Goal: Navigation & Orientation: Find specific page/section

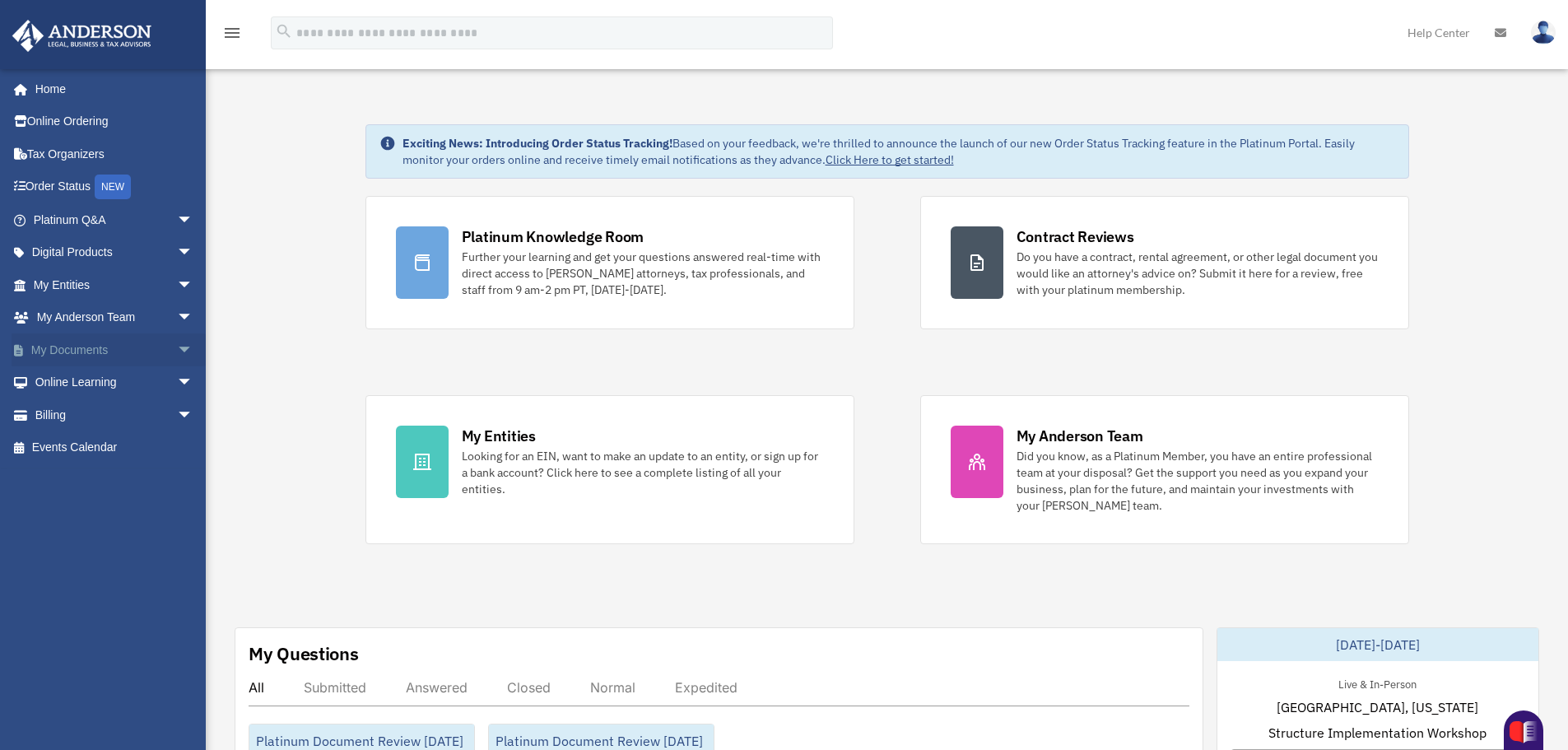
click at [83, 349] on link "My Documents arrow_drop_down" at bounding box center [114, 350] width 206 height 33
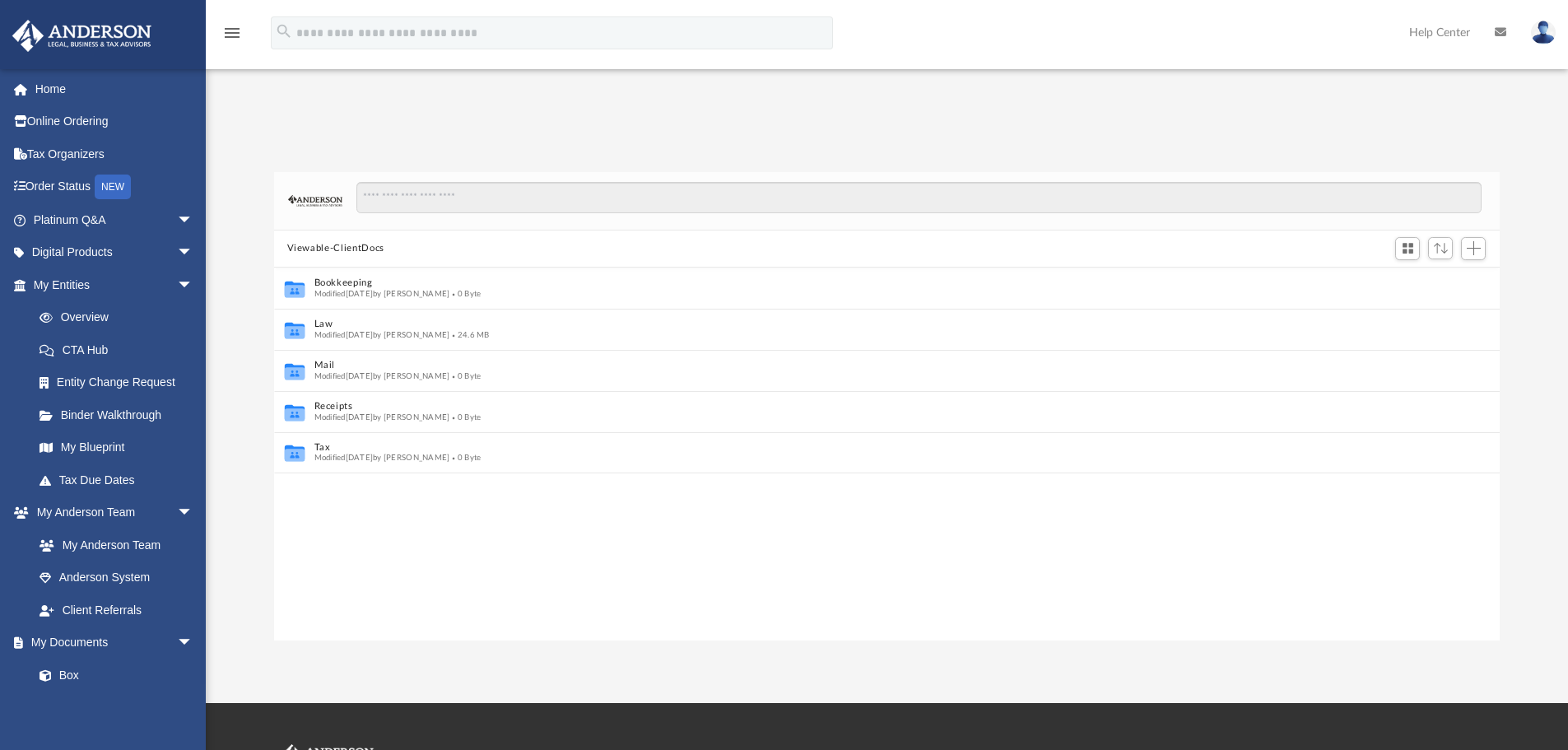
scroll to position [13, 13]
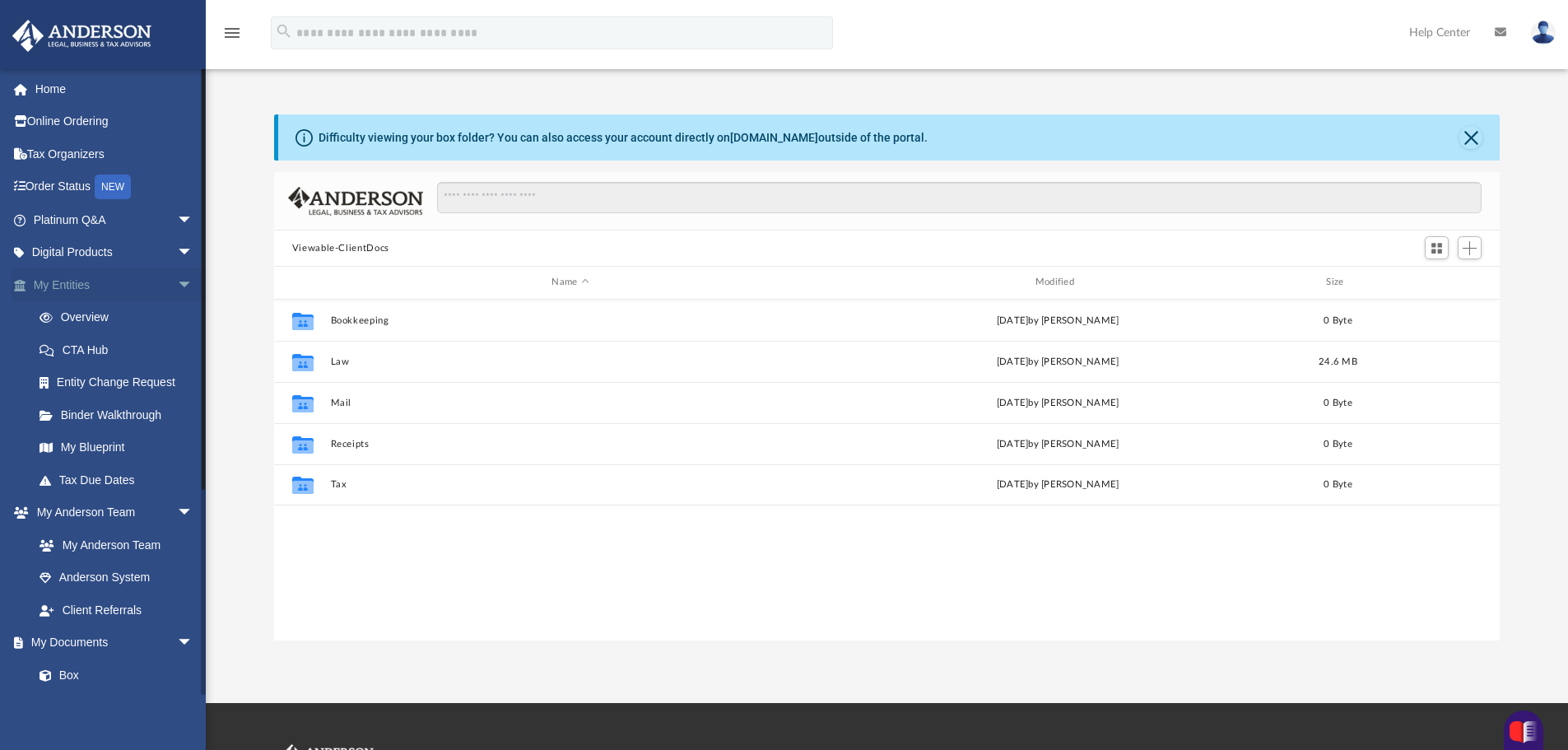
click at [177, 286] on span "arrow_drop_down" at bounding box center [193, 285] width 33 height 34
click at [177, 222] on span "arrow_drop_down" at bounding box center [193, 220] width 33 height 34
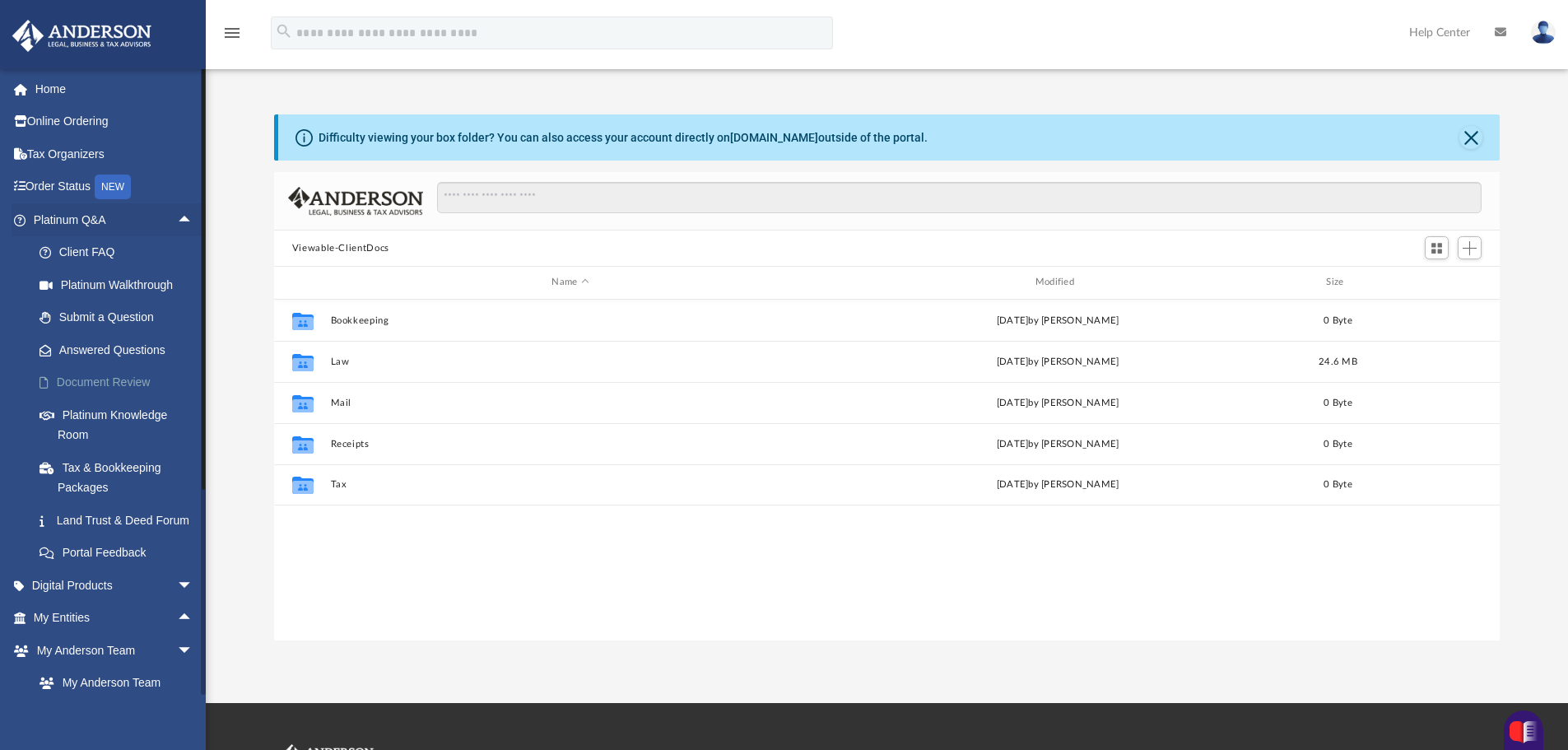
click at [98, 381] on link "Document Review" at bounding box center [120, 383] width 195 height 33
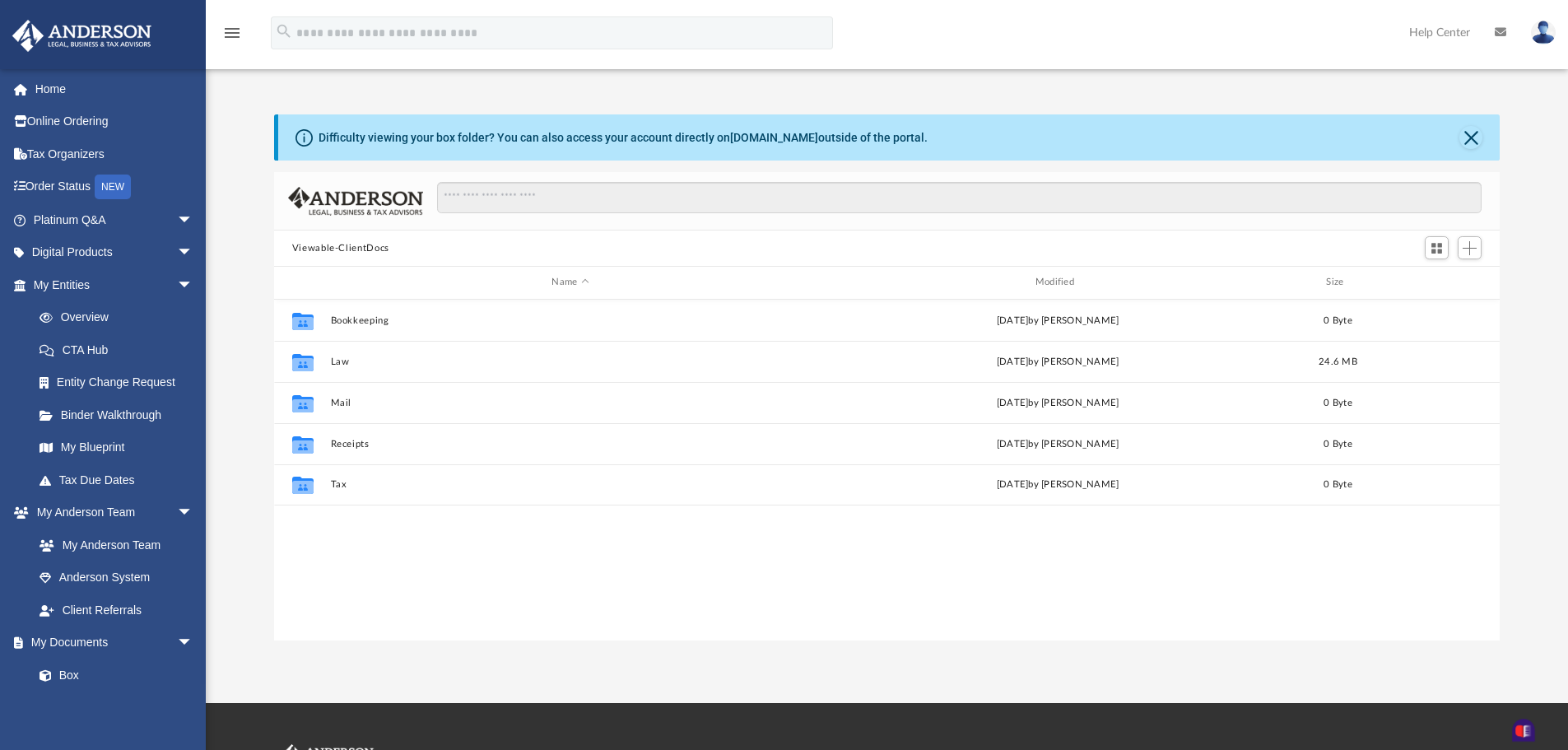
scroll to position [362, 1213]
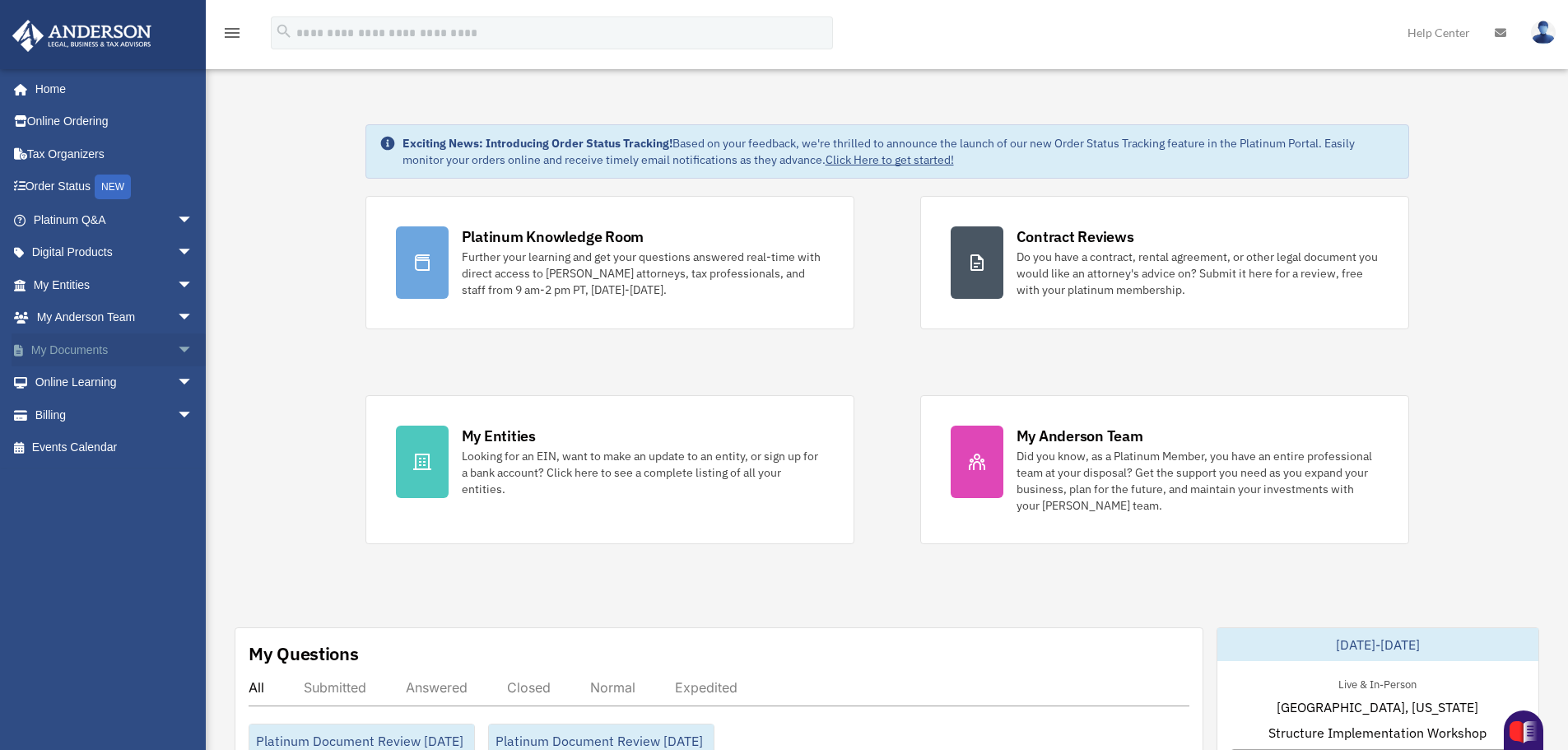
click at [73, 349] on link "My Documents arrow_drop_down" at bounding box center [114, 350] width 206 height 33
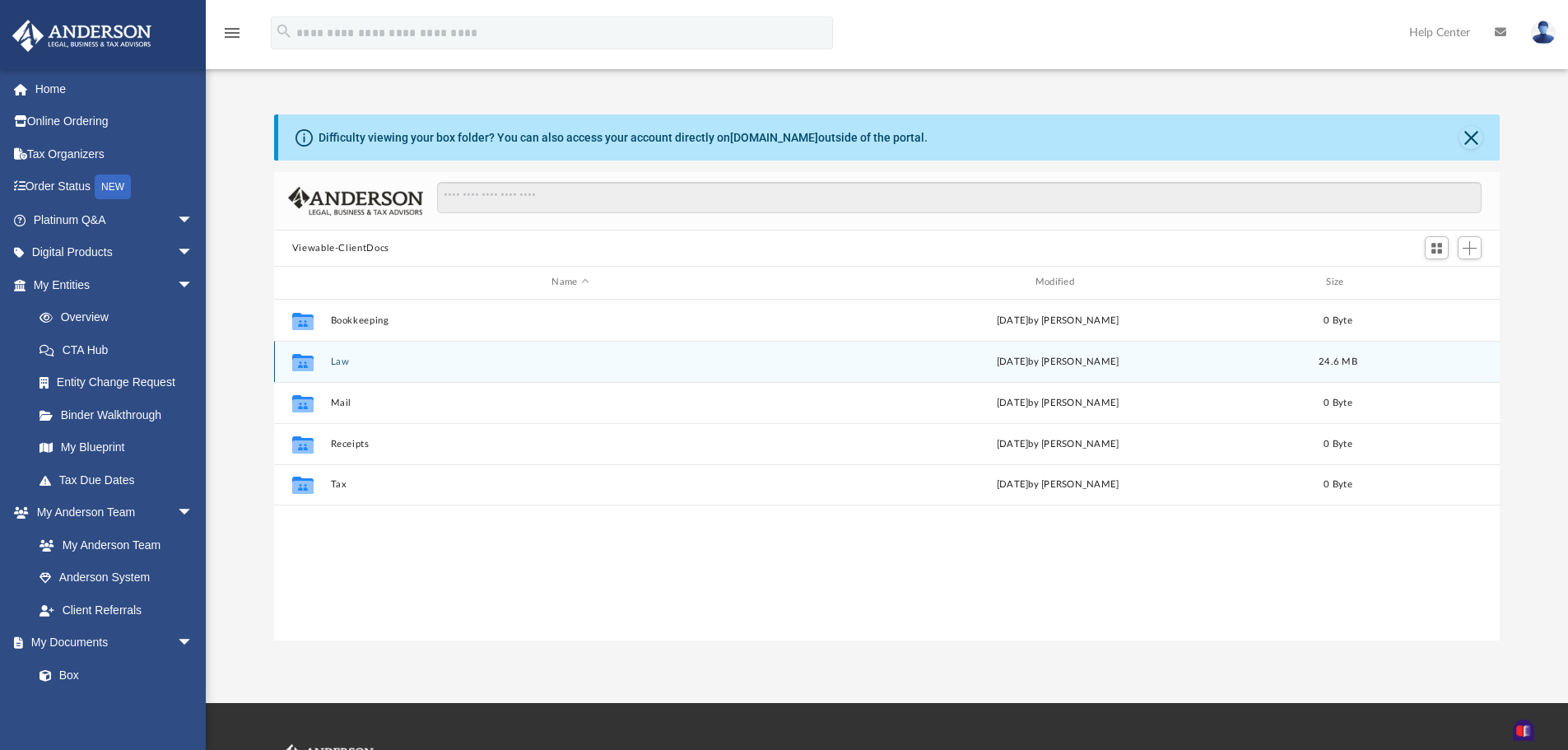
scroll to position [362, 1213]
click at [304, 363] on icon "grid" at bounding box center [303, 362] width 22 height 17
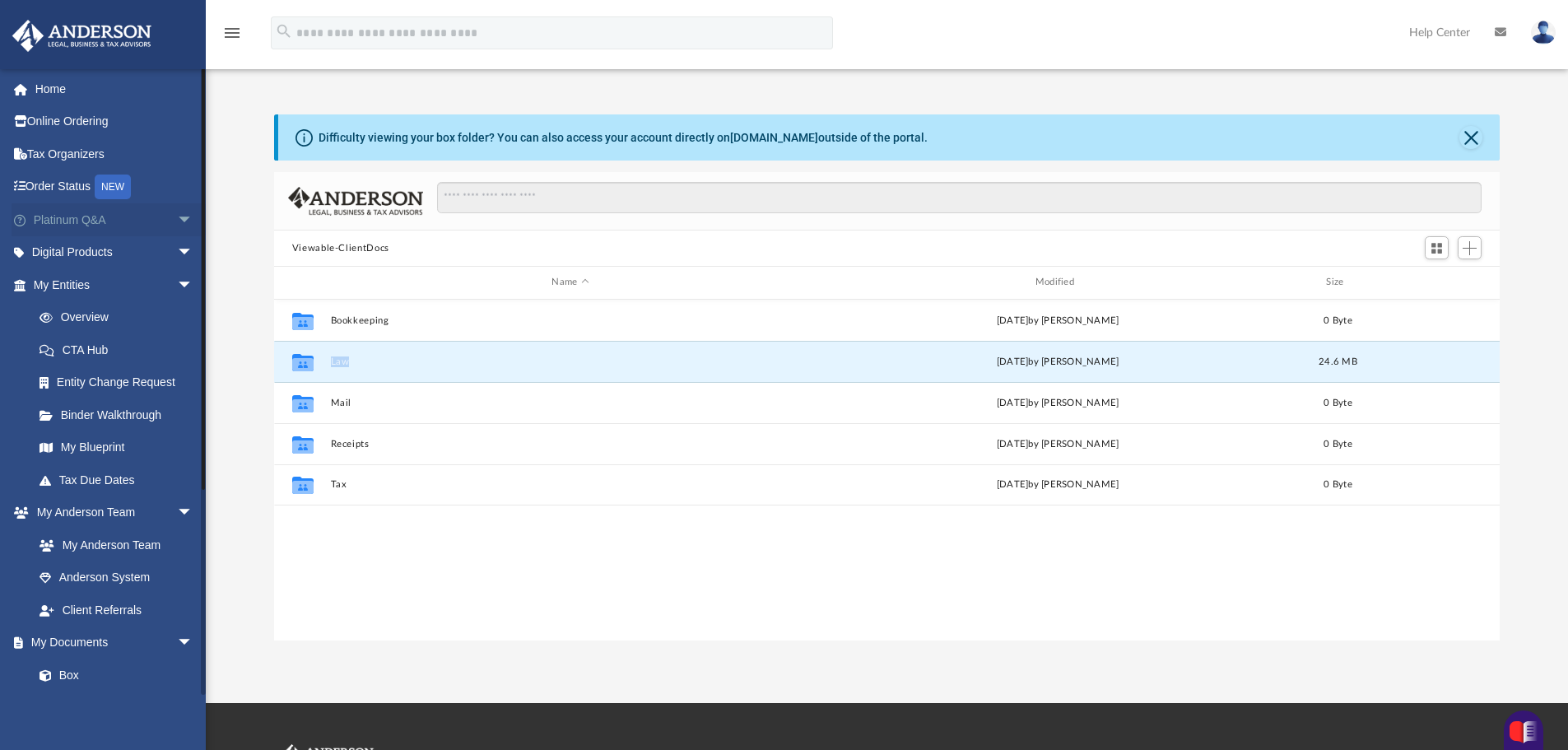
click at [177, 220] on span "arrow_drop_down" at bounding box center [193, 220] width 33 height 34
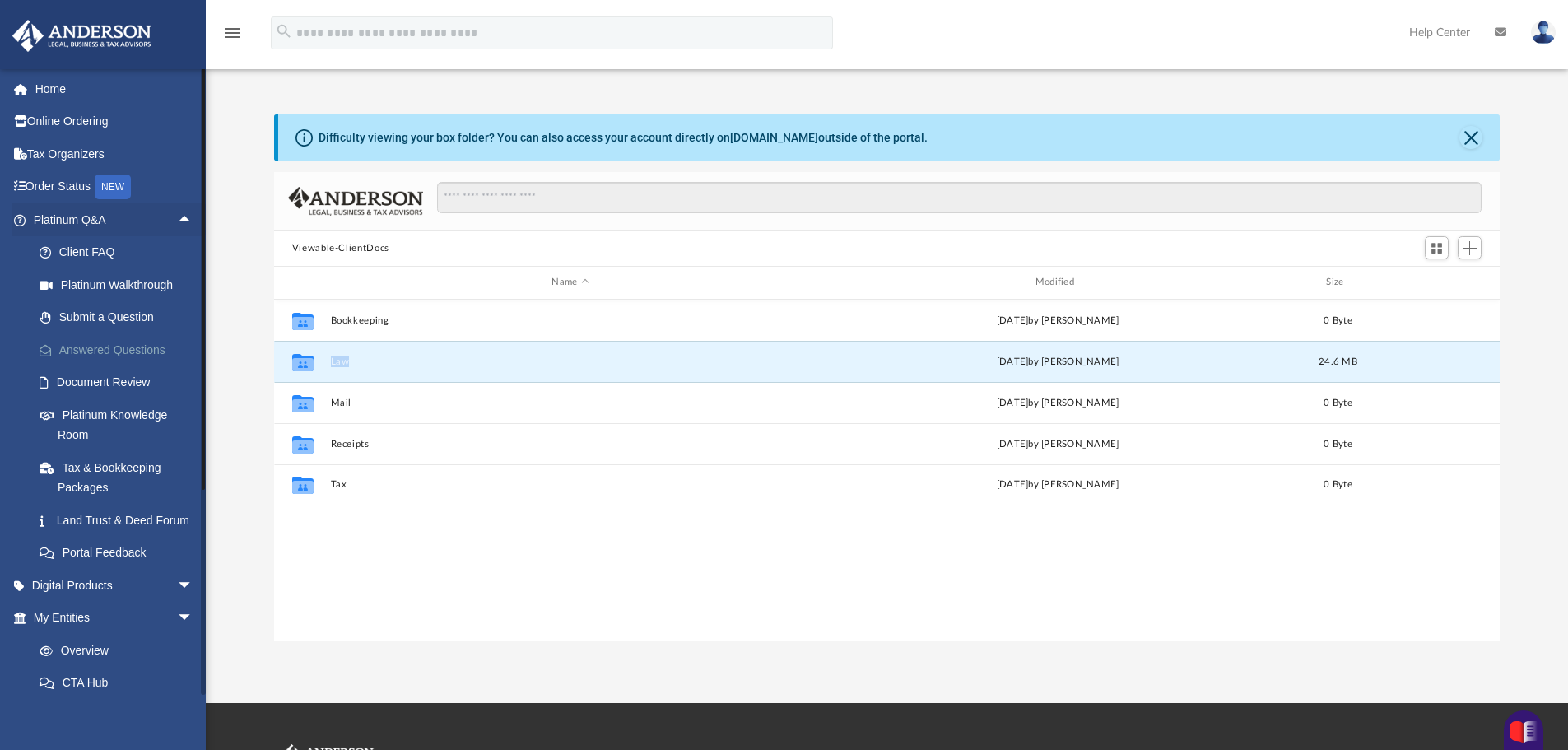
click at [115, 351] on link "Answered Questions" at bounding box center [120, 350] width 195 height 33
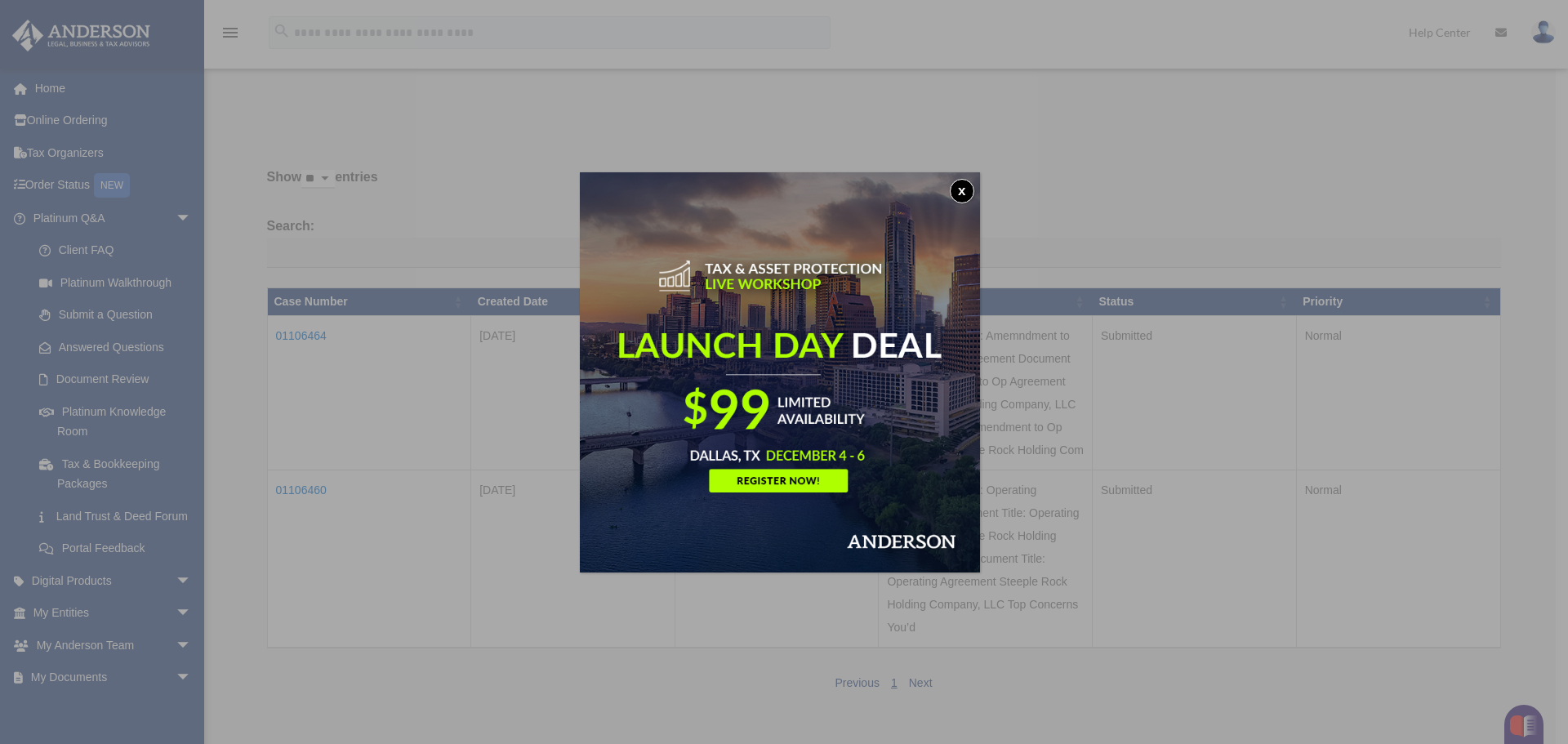
click at [965, 189] on button "x" at bounding box center [962, 191] width 24 height 24
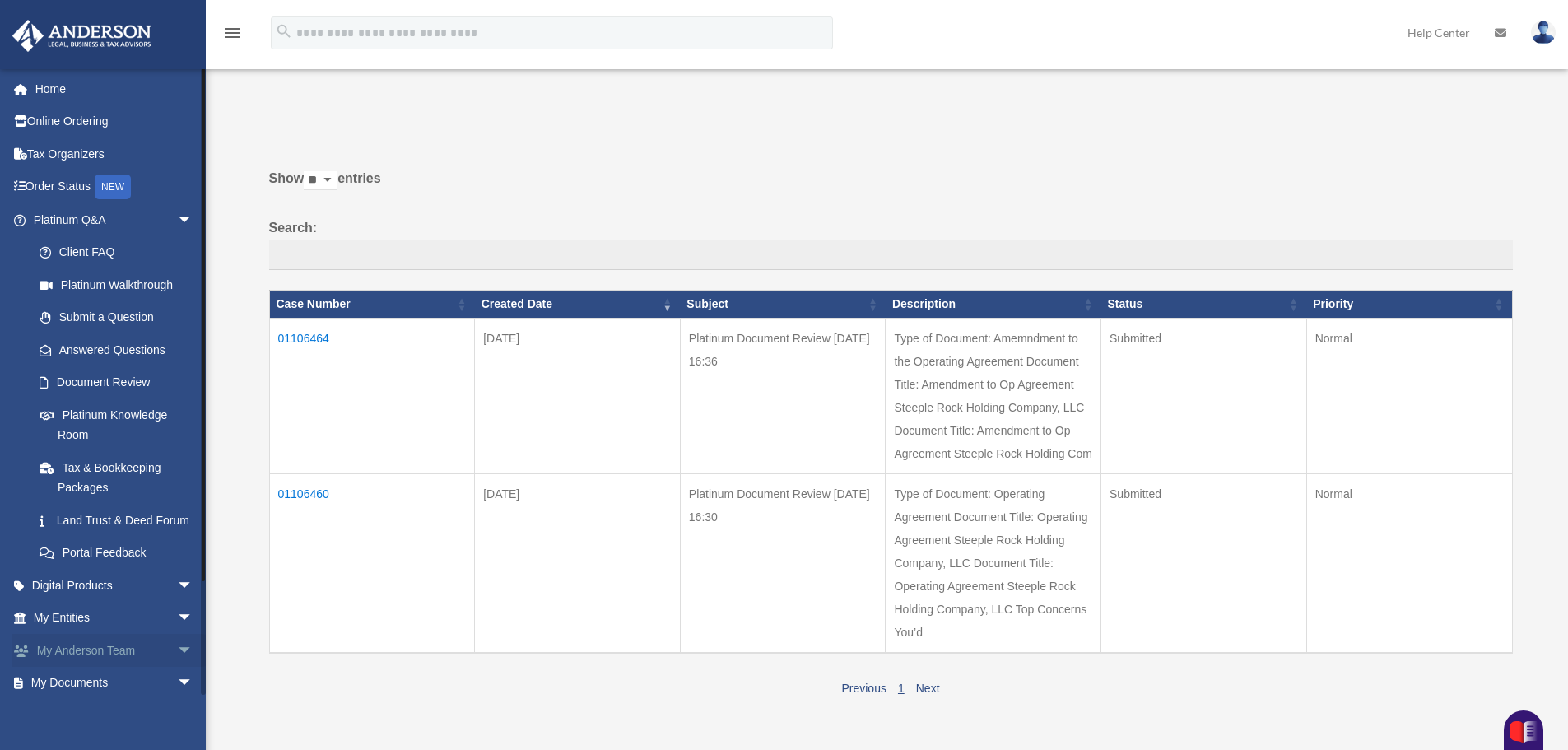
click at [81, 667] on link "My Anderson Team arrow_drop_down" at bounding box center [114, 650] width 206 height 33
